Goal: Information Seeking & Learning: Check status

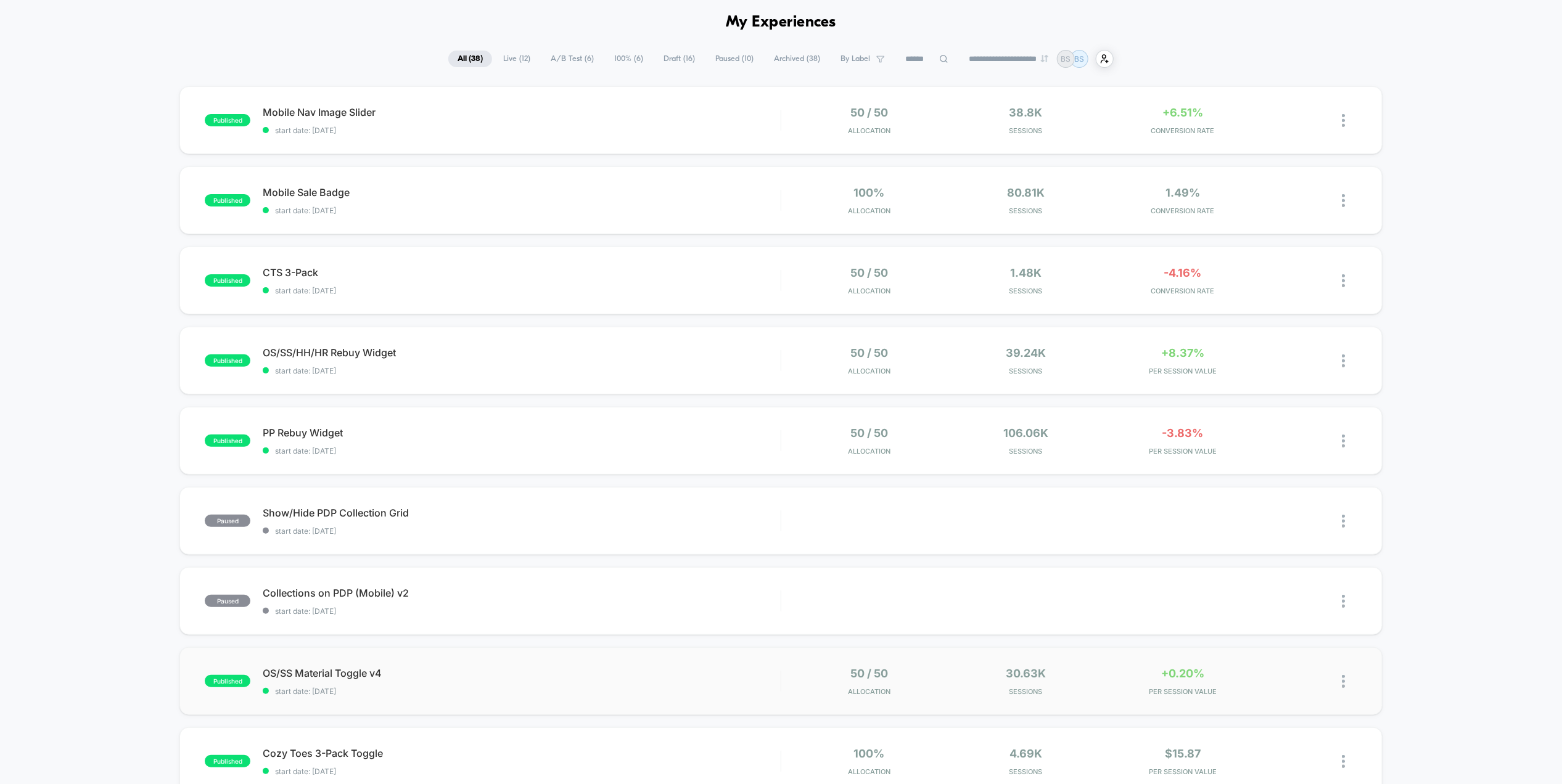
scroll to position [28, 0]
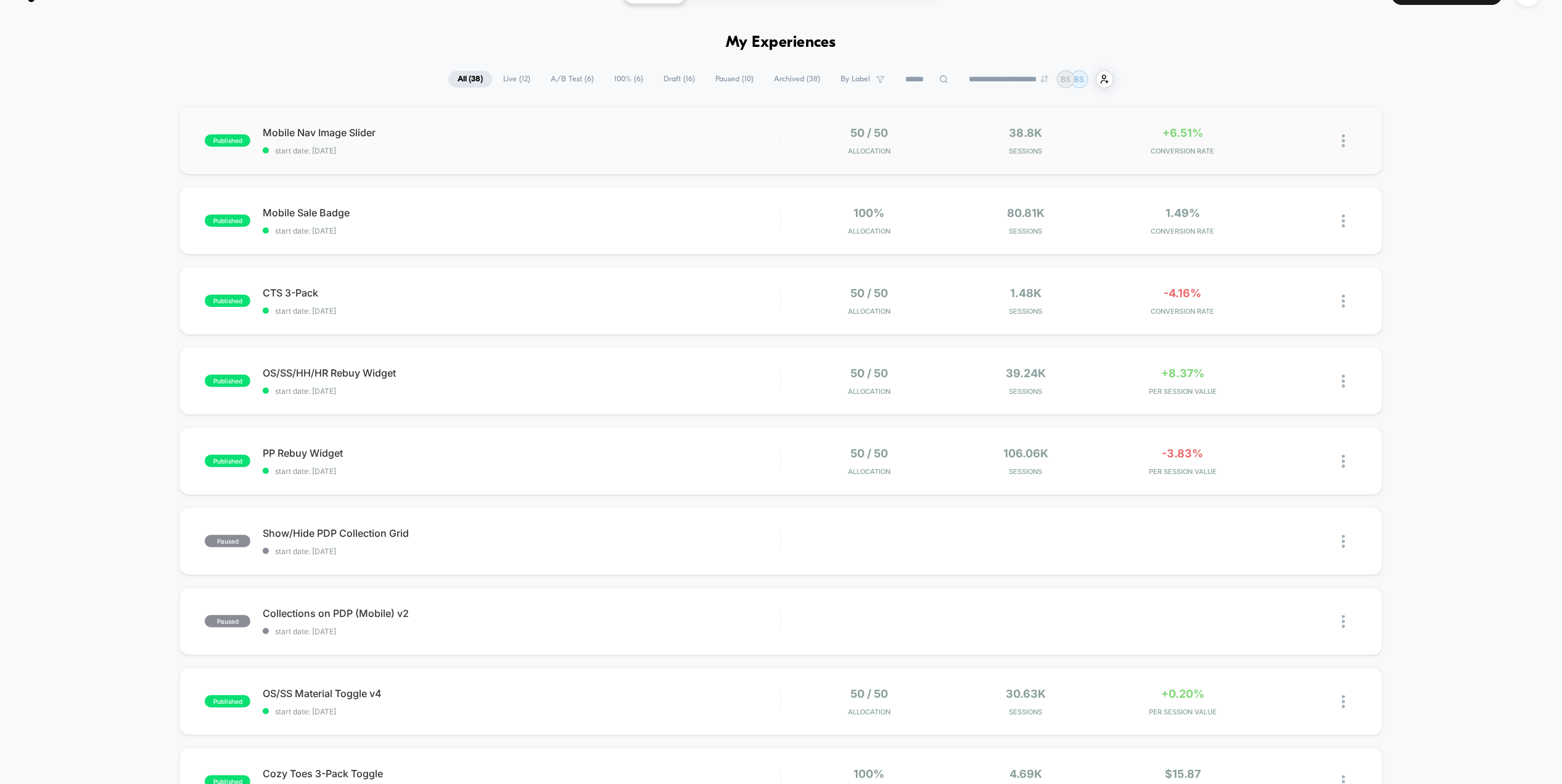
click at [1116, 157] on div "published Mobile Nav Image Slider start date: [DATE] 50 / 50 Allocation 38.8k S…" at bounding box center [781, 140] width 1202 height 67
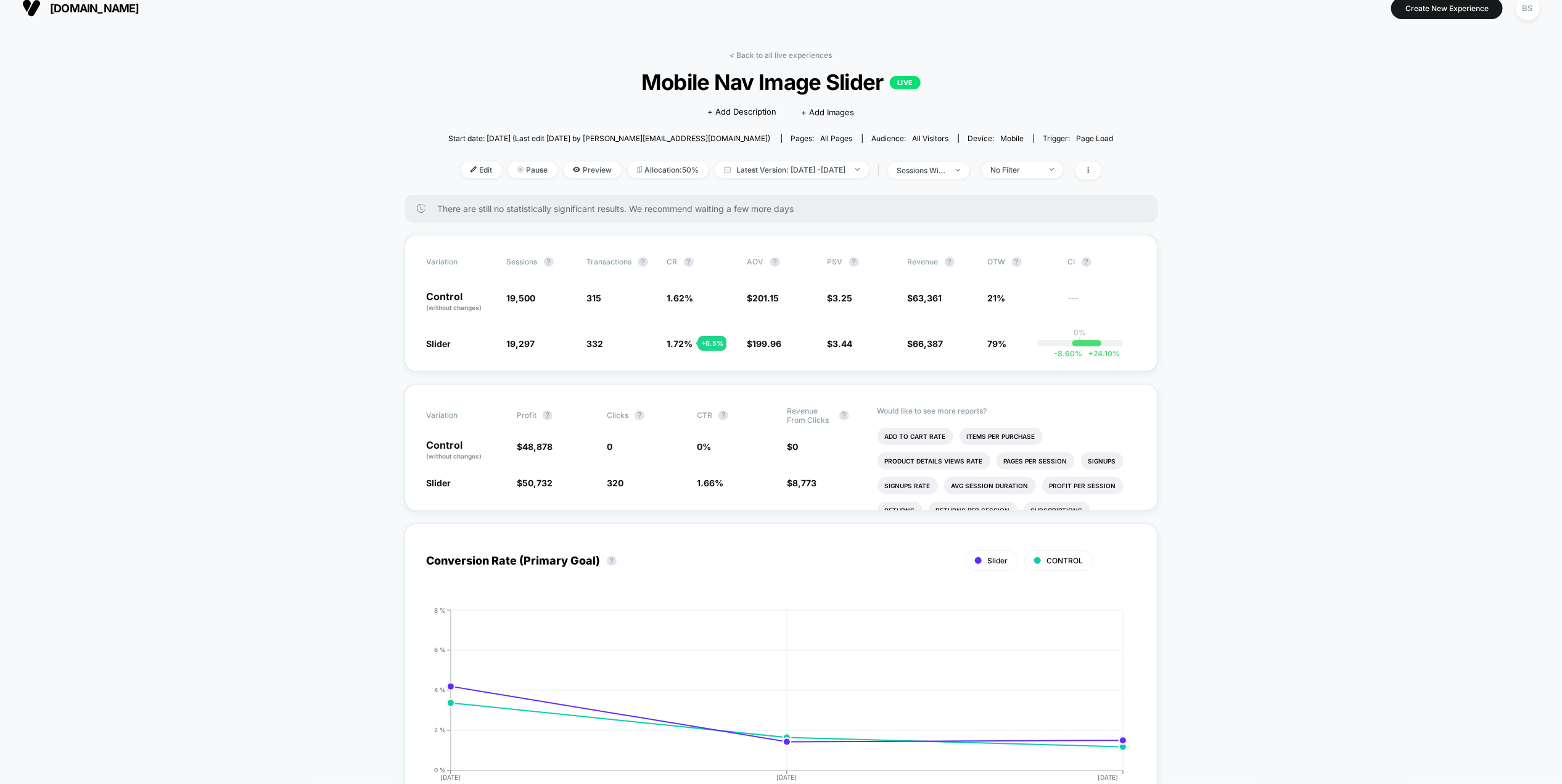
scroll to position [17, 0]
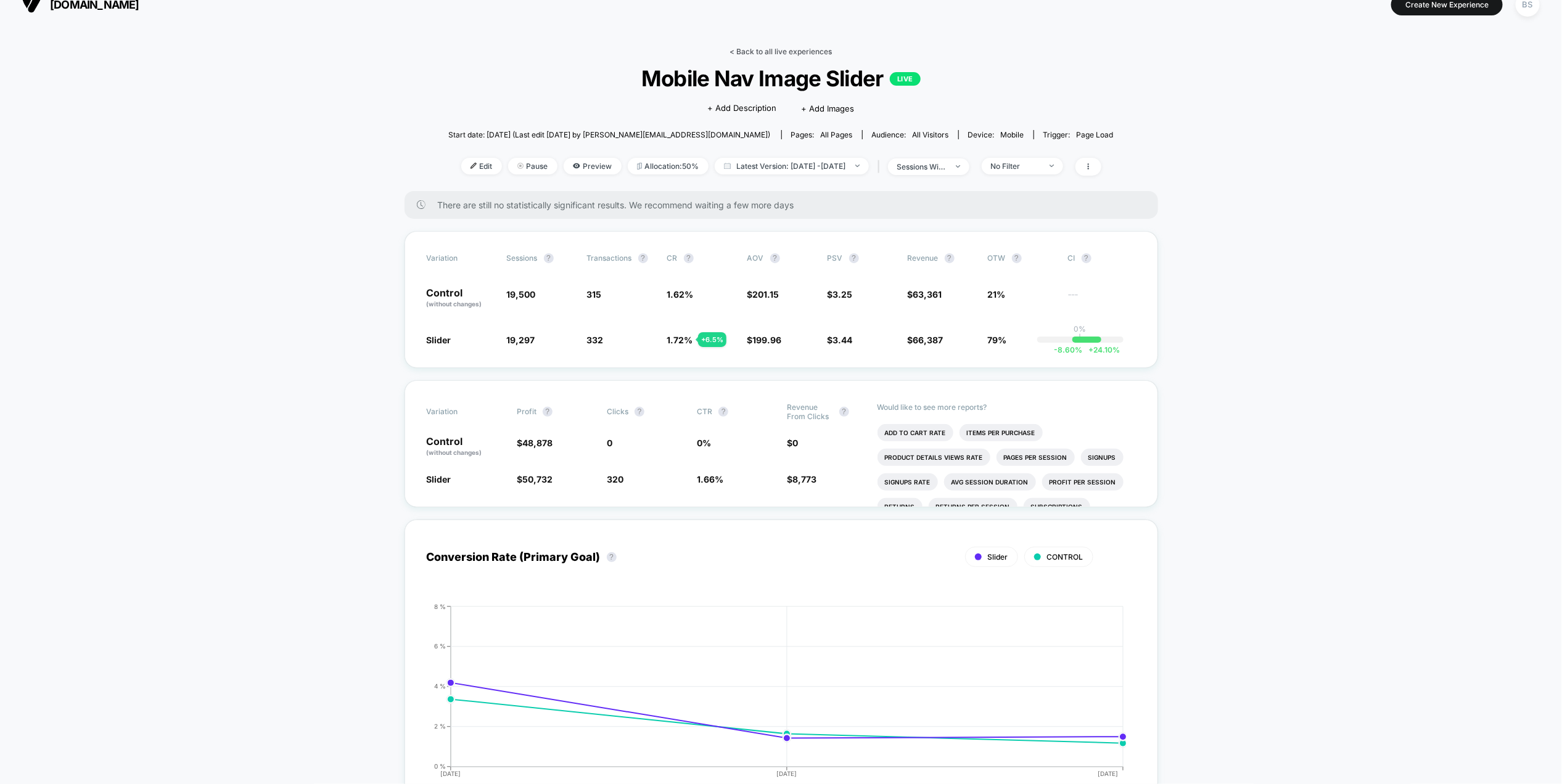
click at [760, 47] on link "< Back to all live experiences" at bounding box center [781, 52] width 102 height 9
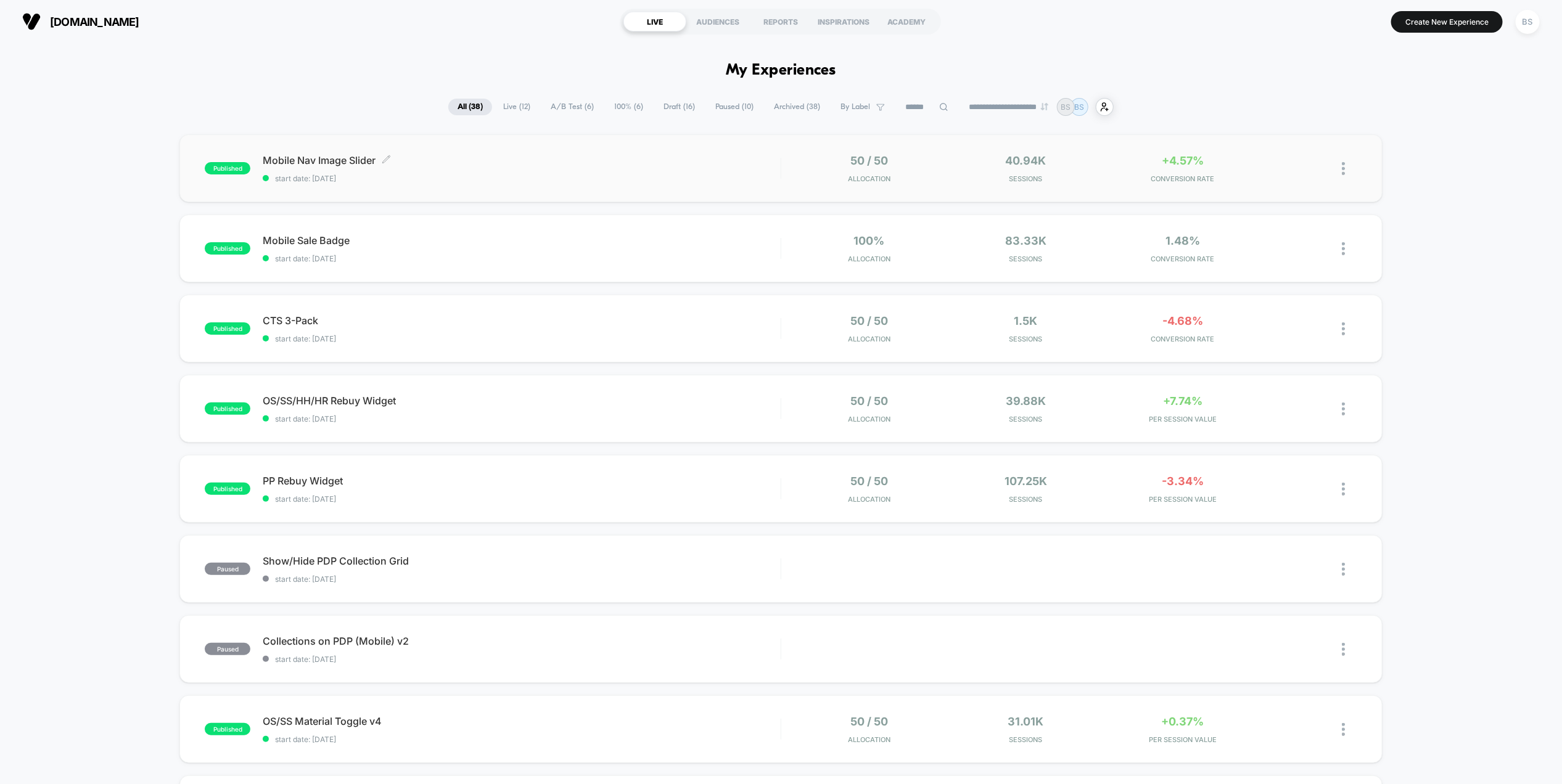
click at [737, 159] on span "Mobile Nav Image Slider Click to edit experience details" at bounding box center [521, 160] width 517 height 12
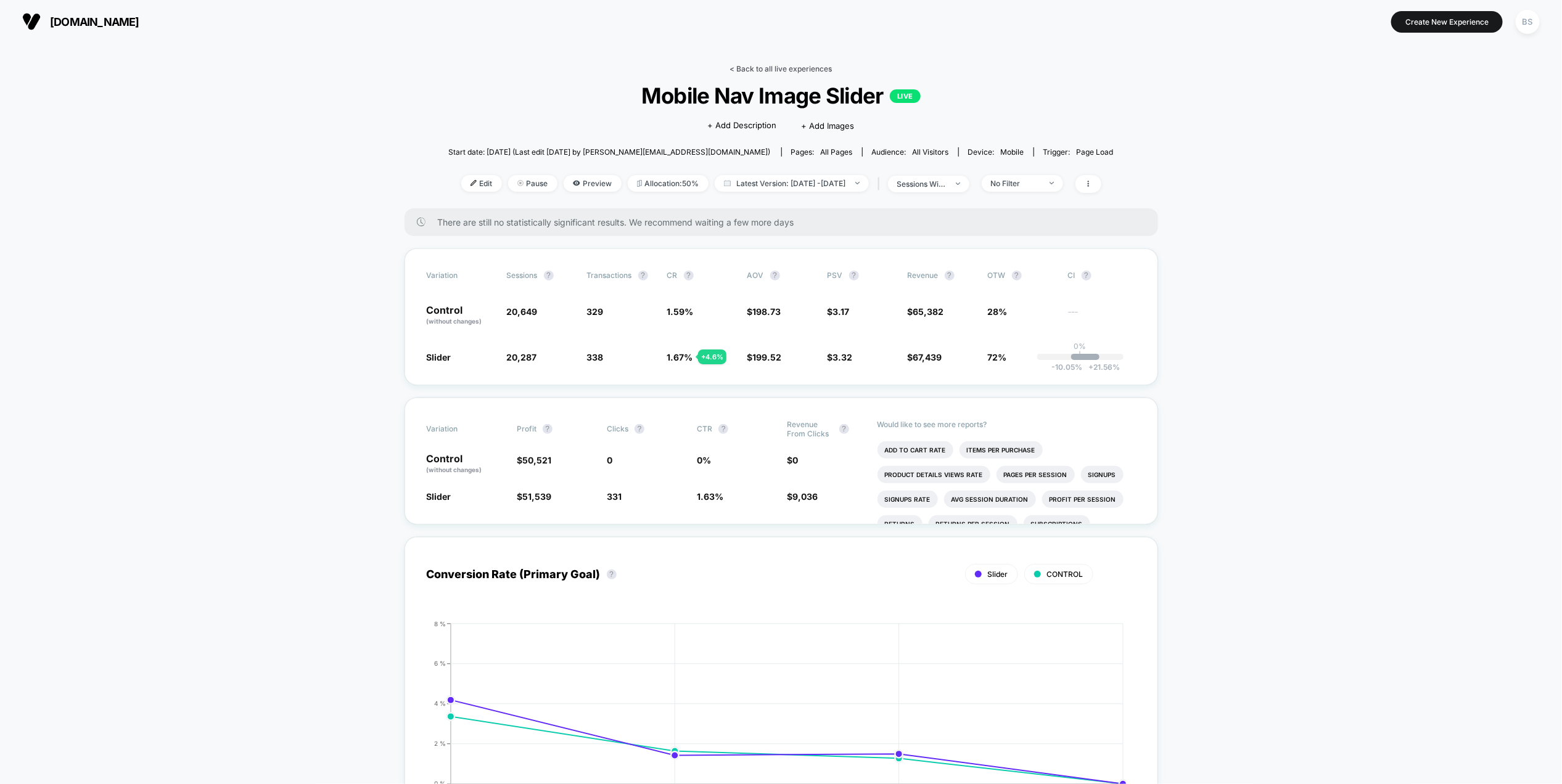
click at [746, 65] on link "< Back to all live experiences" at bounding box center [781, 69] width 102 height 9
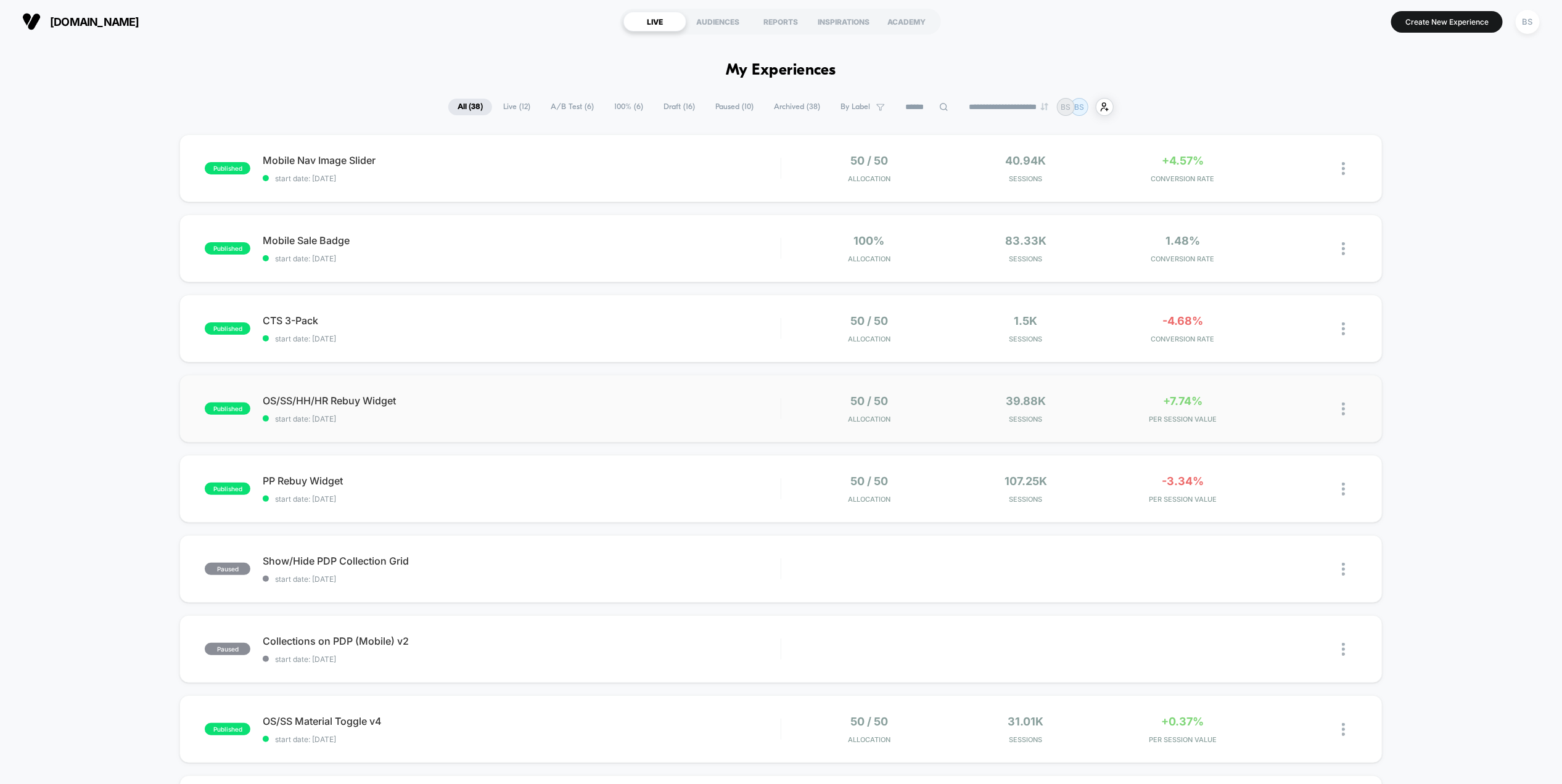
click at [709, 423] on div "published OS/SS/HH/HR Rebuy Widget start date: [DATE] 50 / 50 Allocation 39.88k…" at bounding box center [781, 408] width 1202 height 67
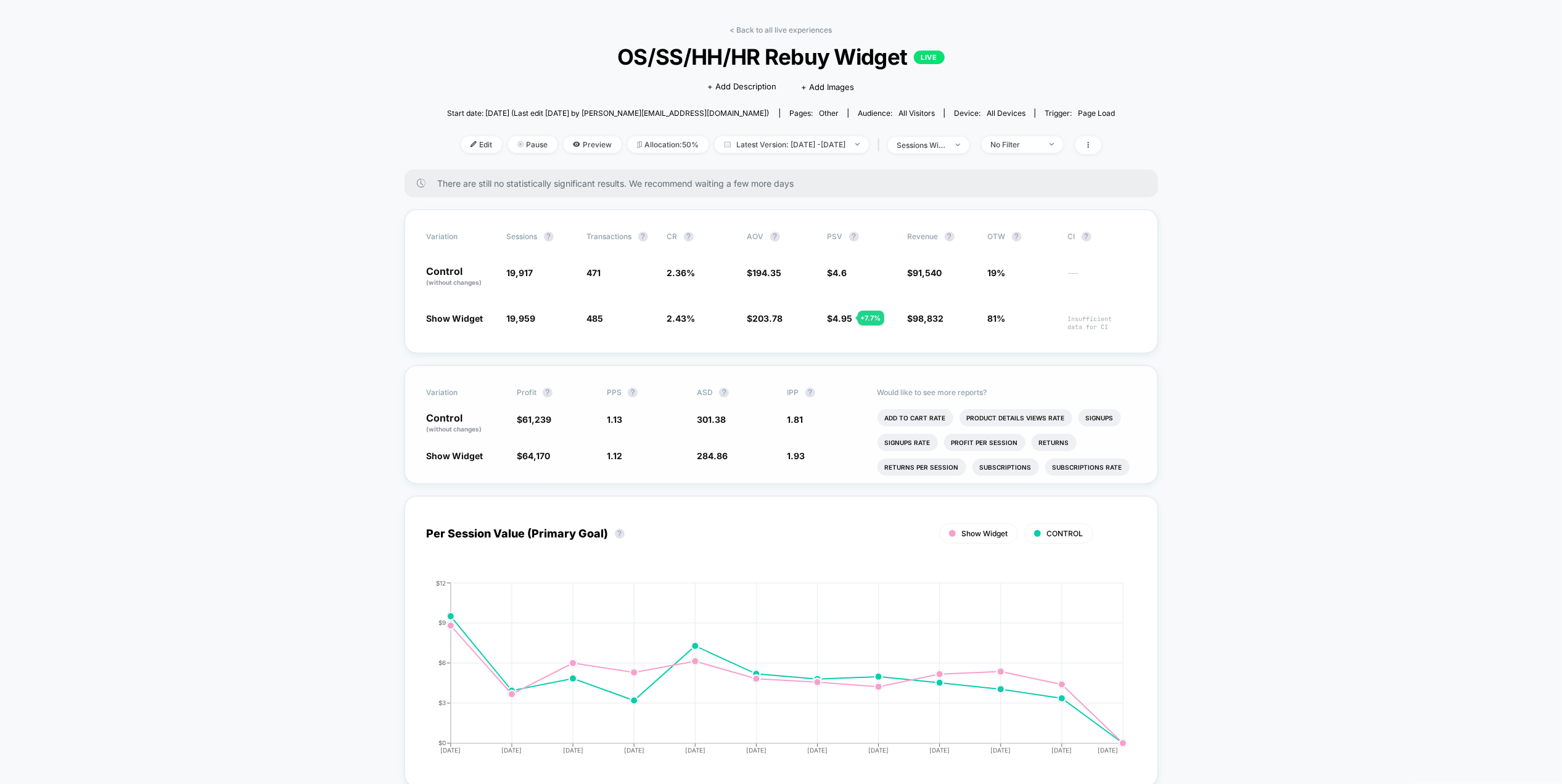
scroll to position [61, 0]
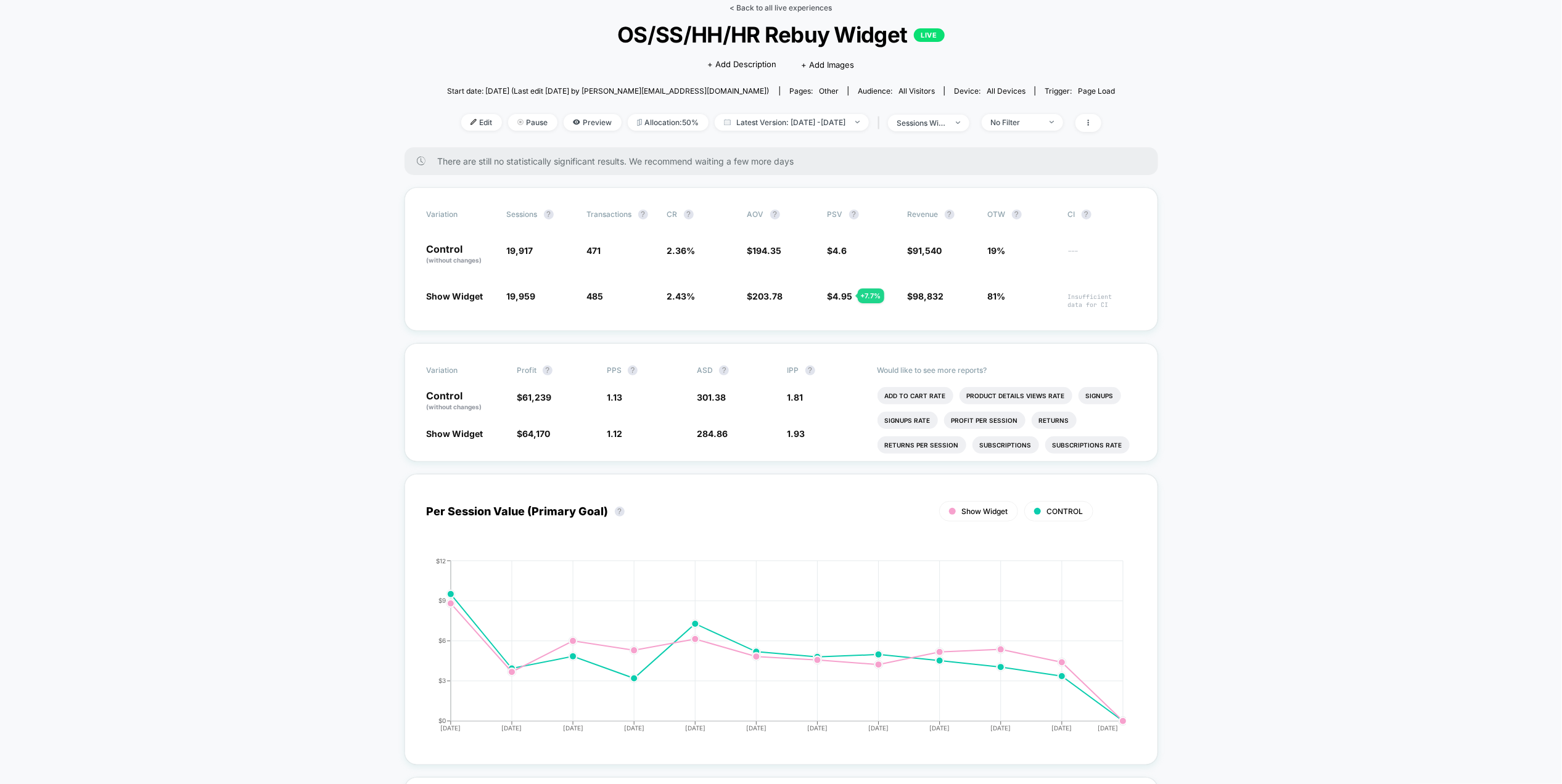
click at [766, 11] on link "< Back to all live experiences" at bounding box center [781, 8] width 102 height 9
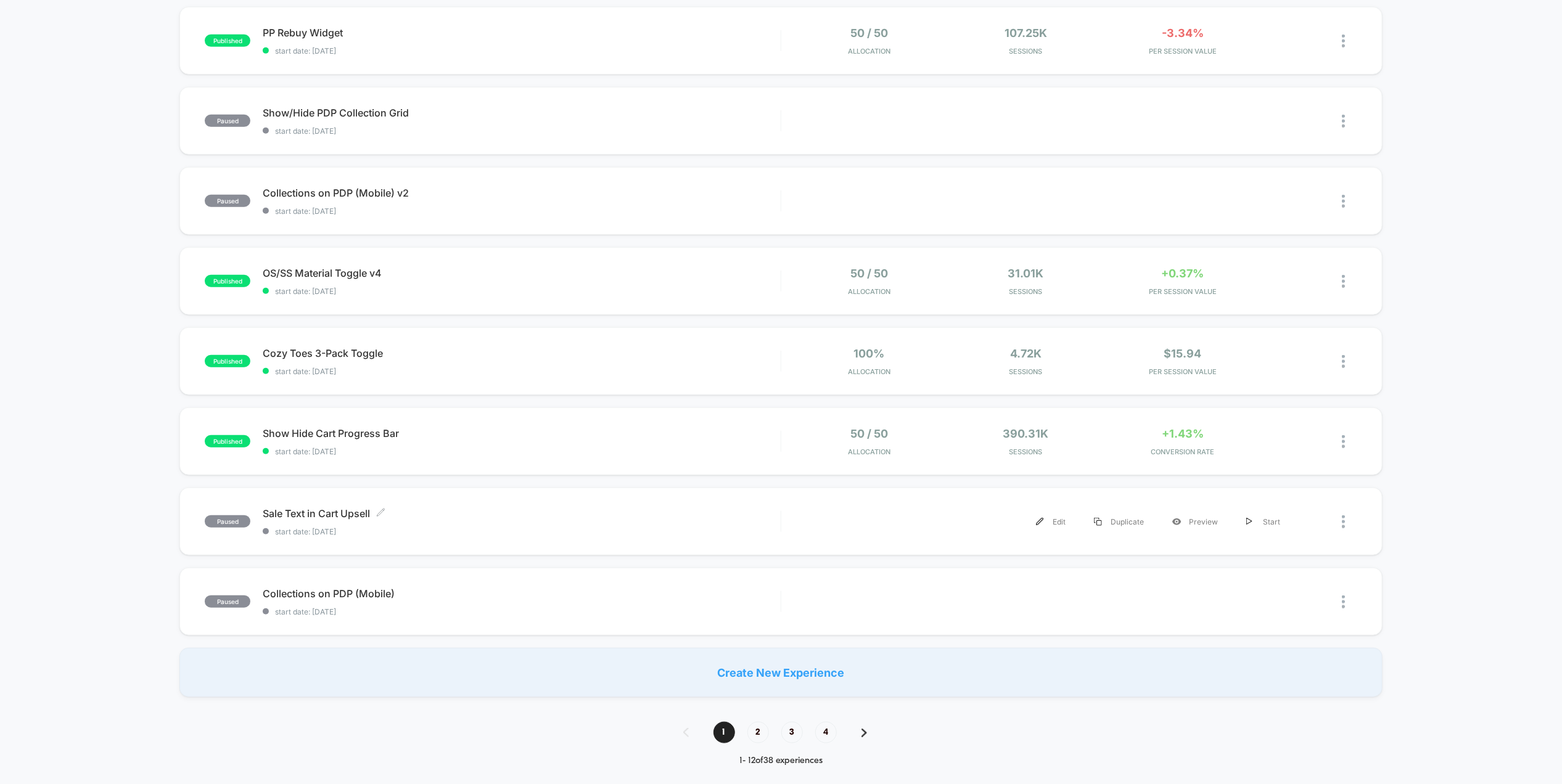
scroll to position [679, 0]
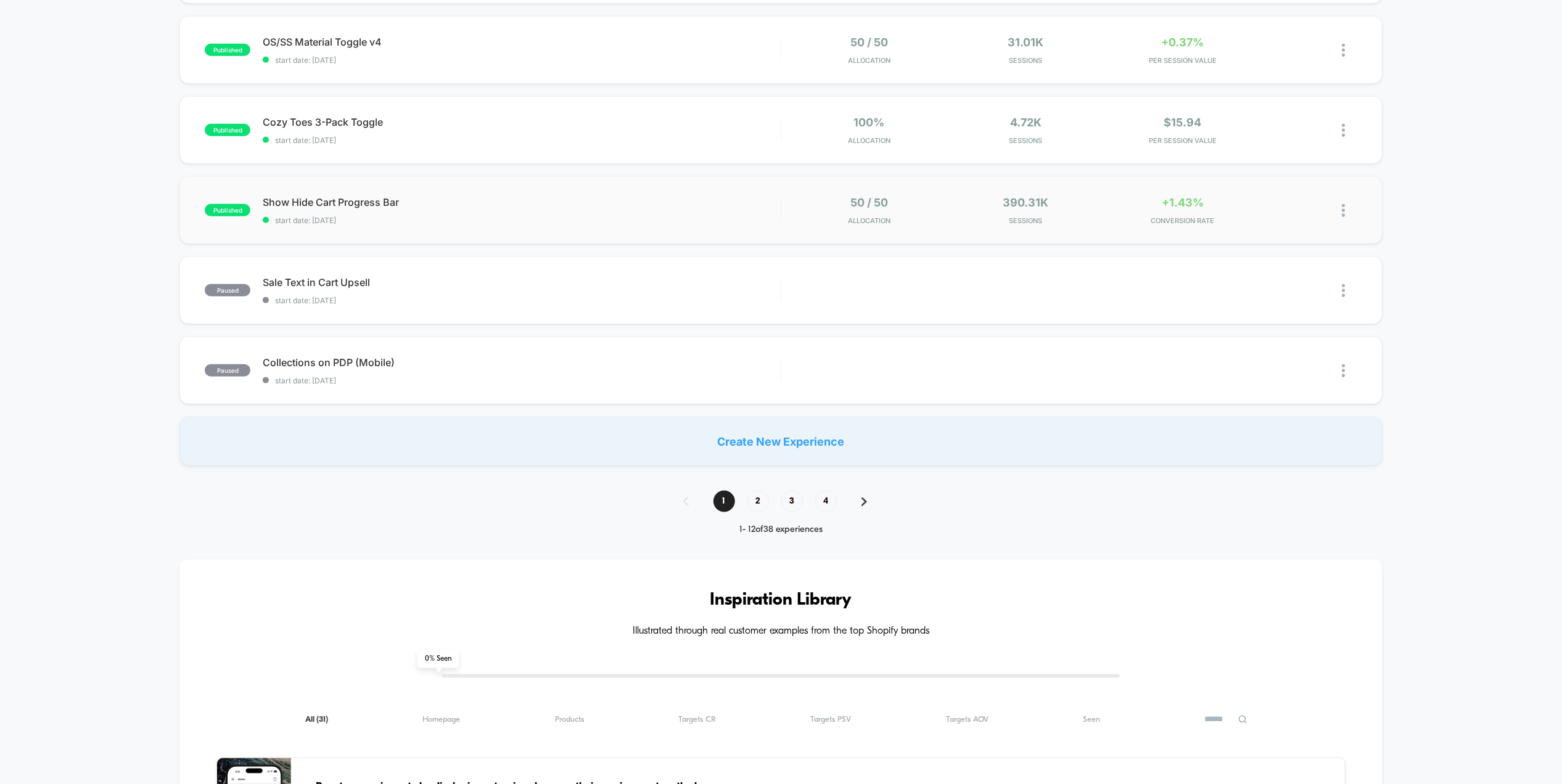
click at [753, 214] on div "Show Hide Cart Progress Bar start date: [DATE]" at bounding box center [521, 210] width 517 height 29
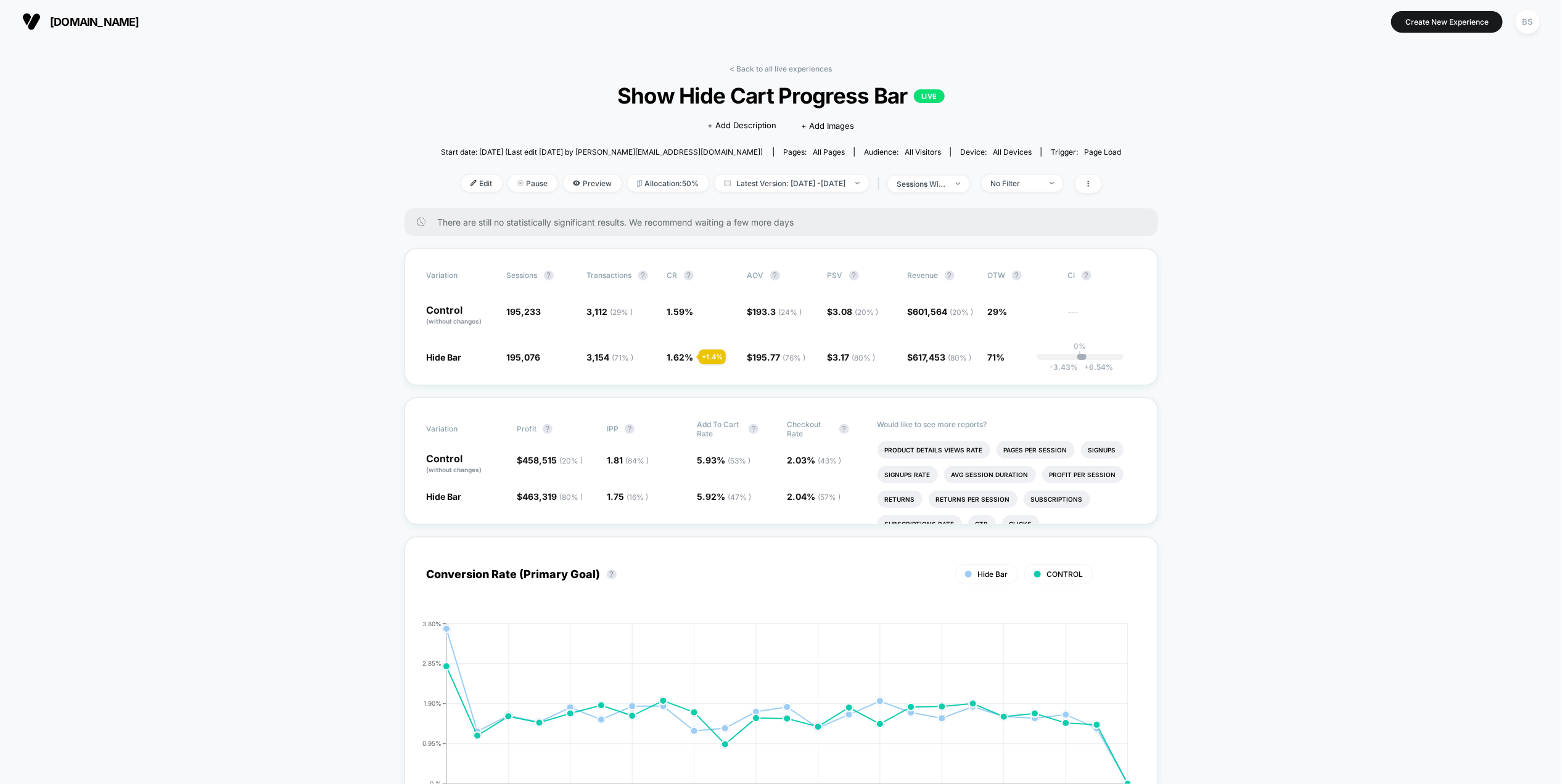
click at [1048, 199] on div "< Back to all live experiences Show Hide Cart Progress Bar LIVE Click to edit e…" at bounding box center [781, 136] width 680 height 144
click at [1040, 182] on div "No Filter" at bounding box center [1015, 183] width 49 height 9
click at [743, 77] on div "< Back to all live experiences Show Hide Cart Progress Bar LIVE Click to edit e…" at bounding box center [781, 136] width 680 height 144
click at [750, 73] on link "< Back to all live experiences" at bounding box center [781, 69] width 102 height 9
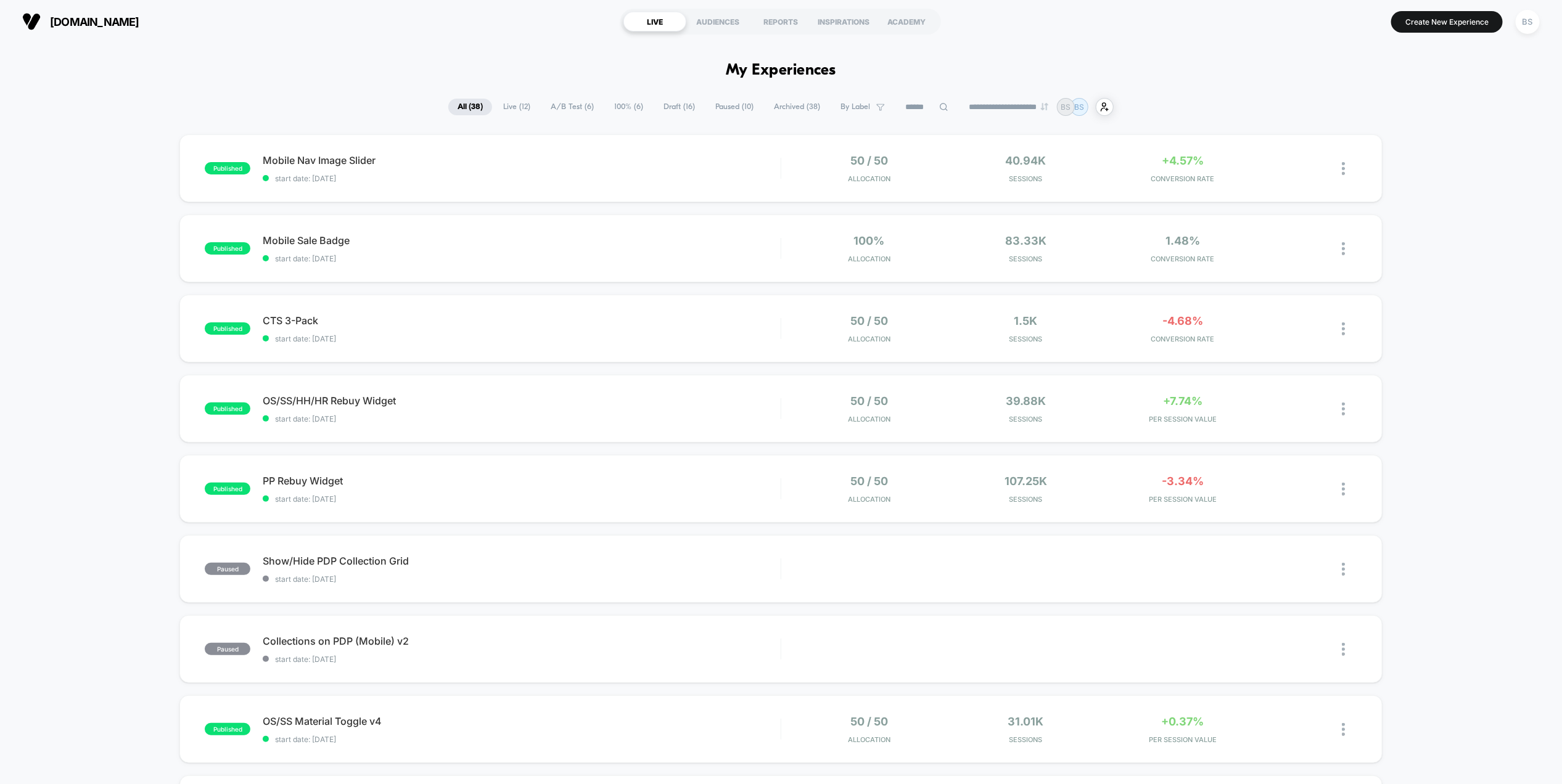
scroll to position [8, 0]
